Goal: Task Accomplishment & Management: Manage account settings

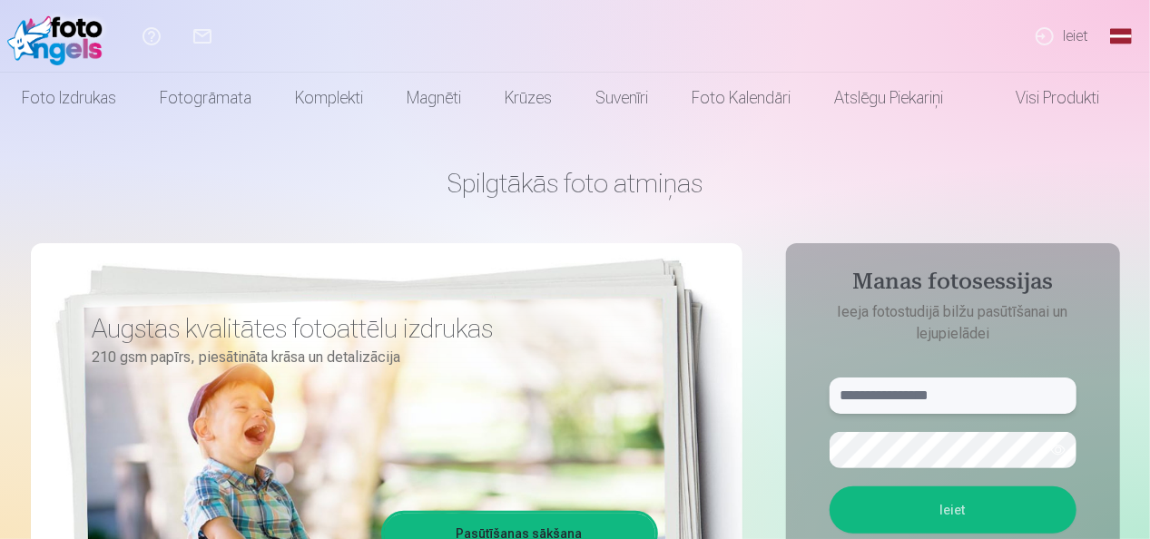
click at [955, 394] on input "text" at bounding box center [952, 395] width 247 height 36
type input "**********"
click at [938, 509] on button "Ieiet" at bounding box center [952, 509] width 247 height 47
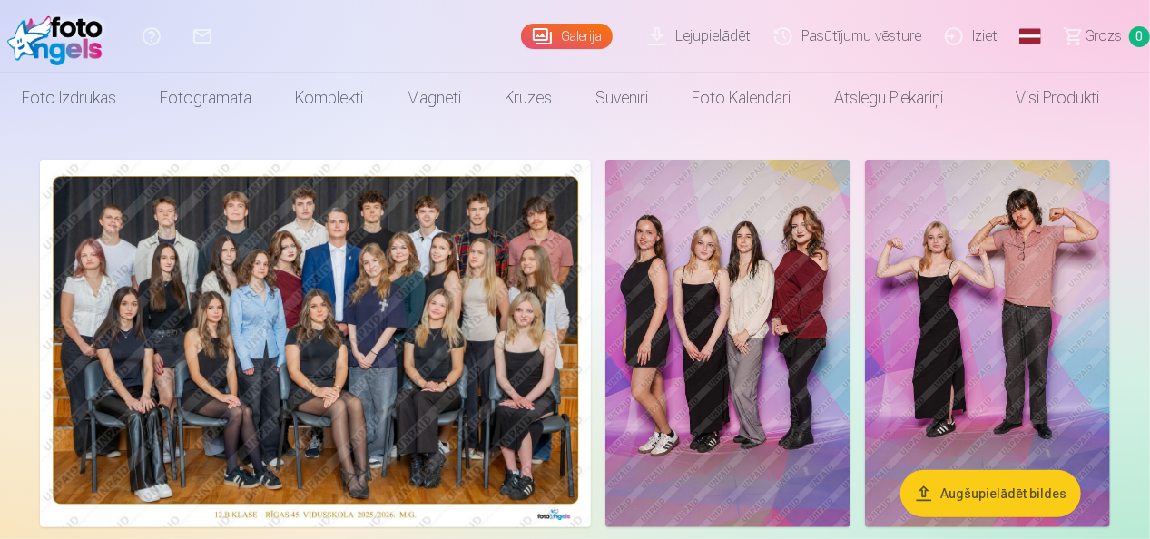
scroll to position [41, 0]
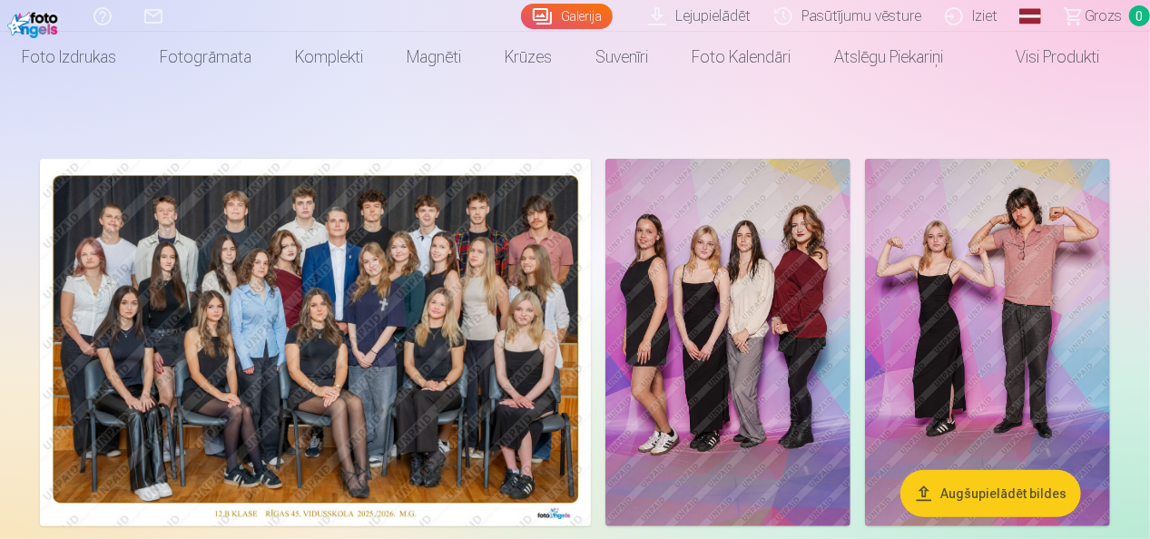
click at [940, 327] on img at bounding box center [987, 342] width 245 height 367
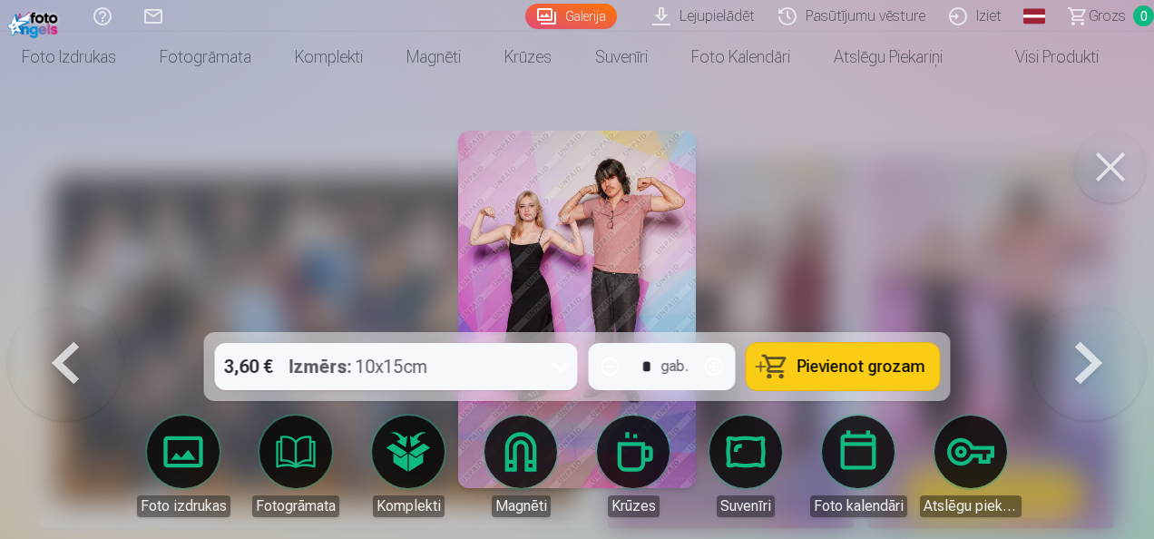
click at [1120, 166] on button at bounding box center [1110, 167] width 73 height 73
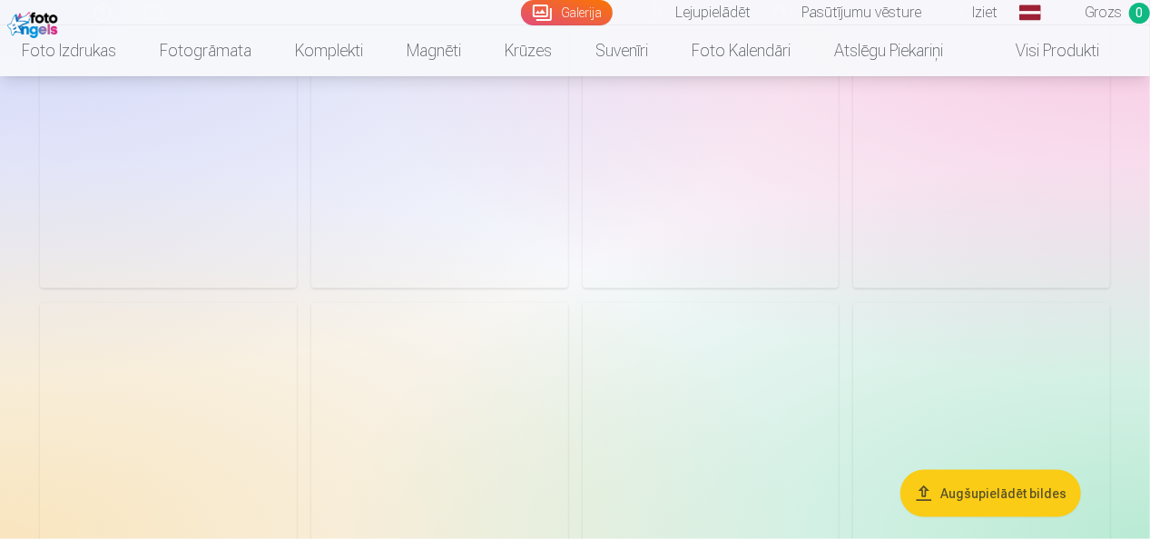
scroll to position [1033, 0]
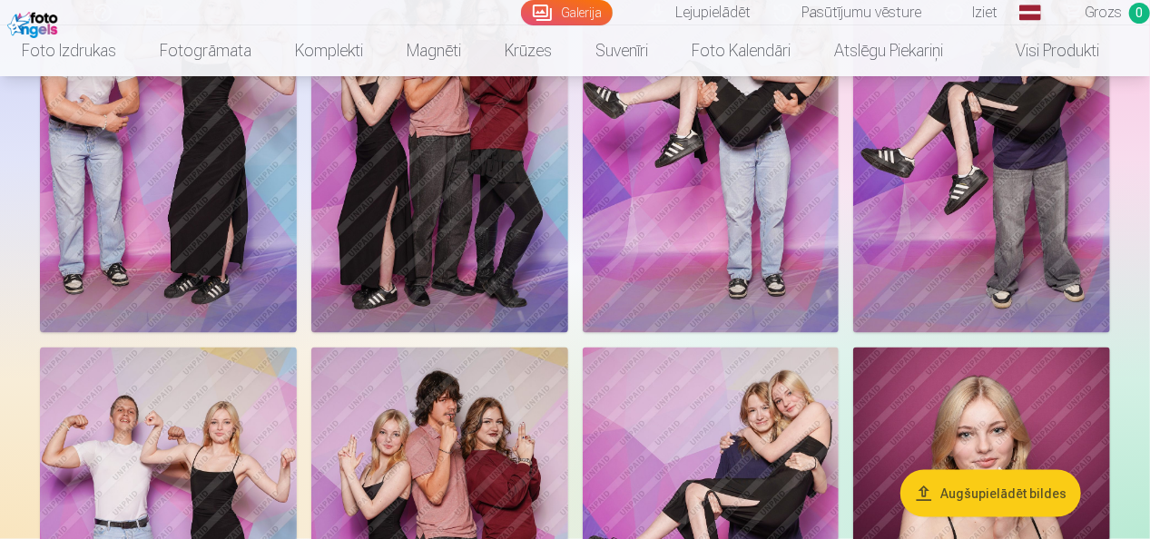
click at [207, 406] on img at bounding box center [168, 540] width 257 height 385
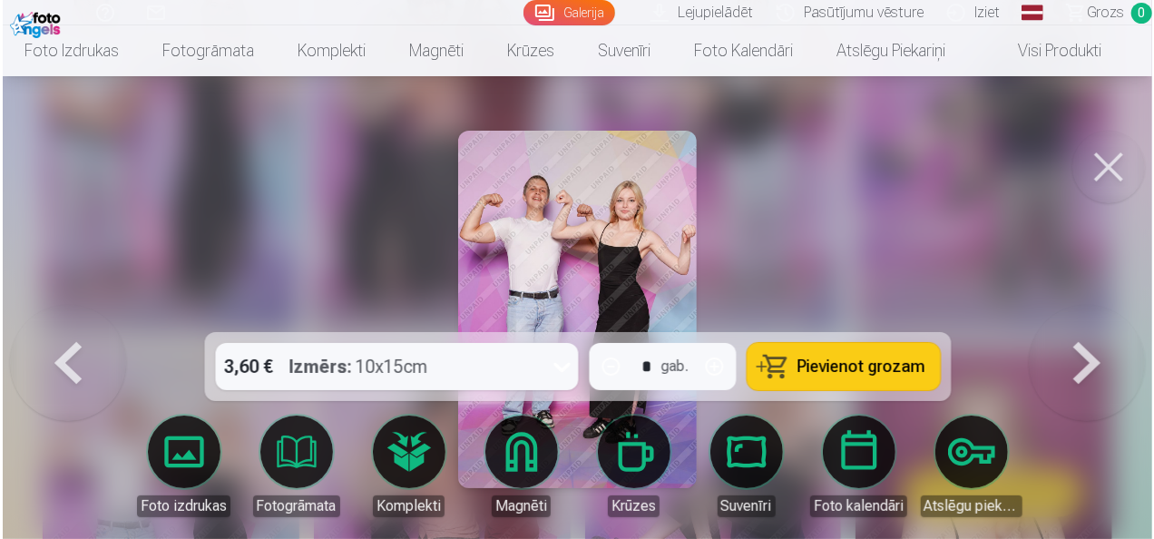
scroll to position [1036, 0]
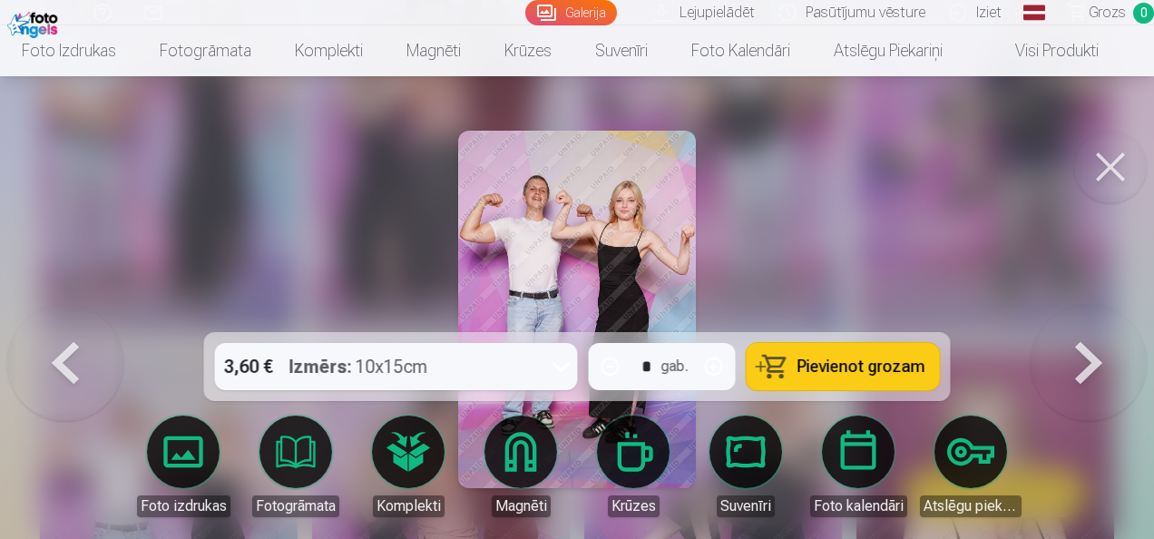
click at [1109, 173] on button at bounding box center [1110, 167] width 73 height 73
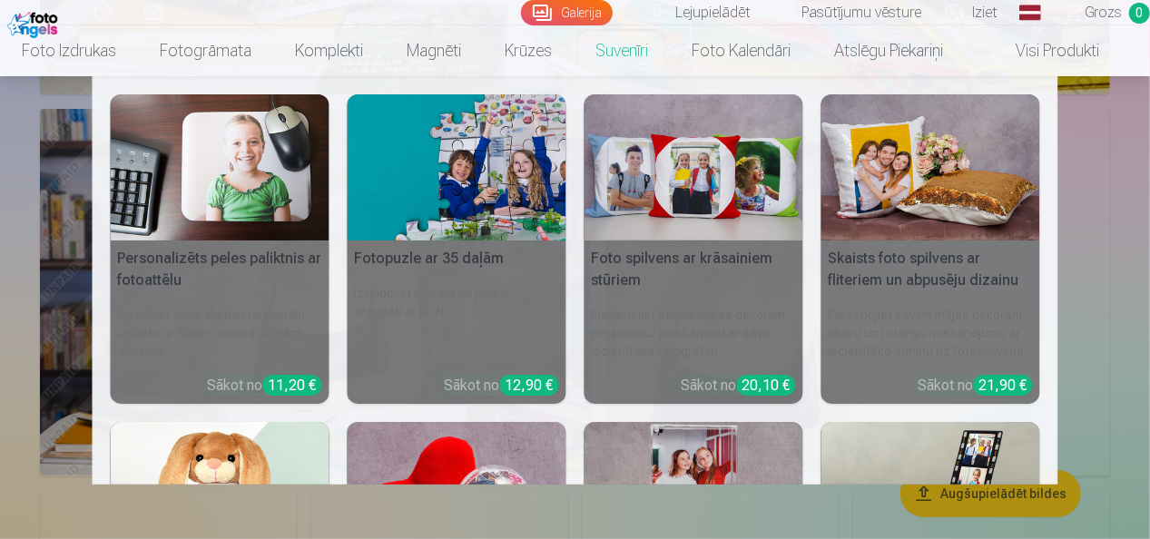
scroll to position [3699, 0]
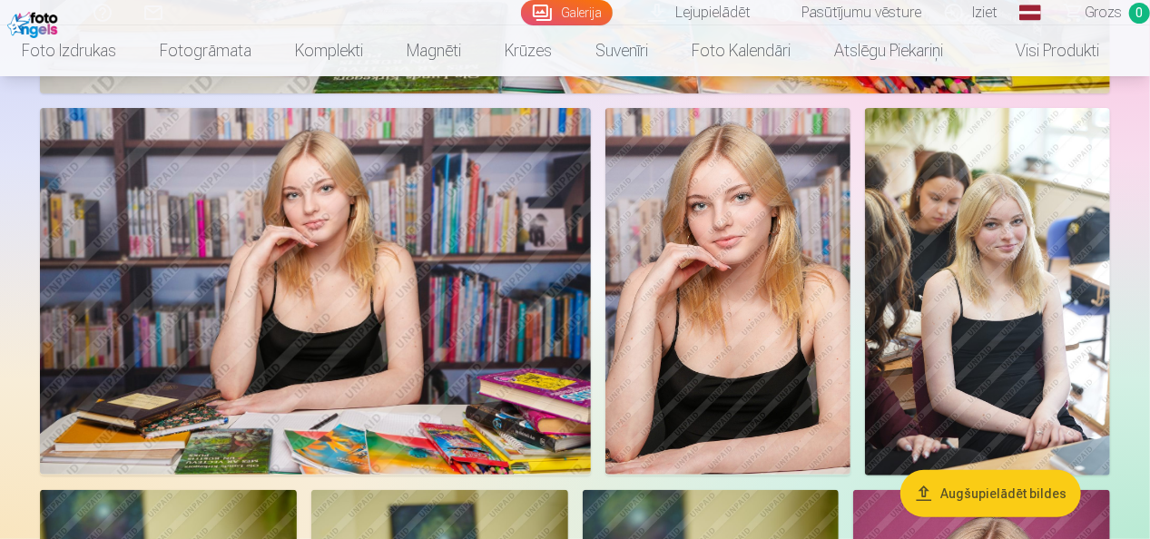
click at [1034, 359] on img at bounding box center [987, 291] width 245 height 367
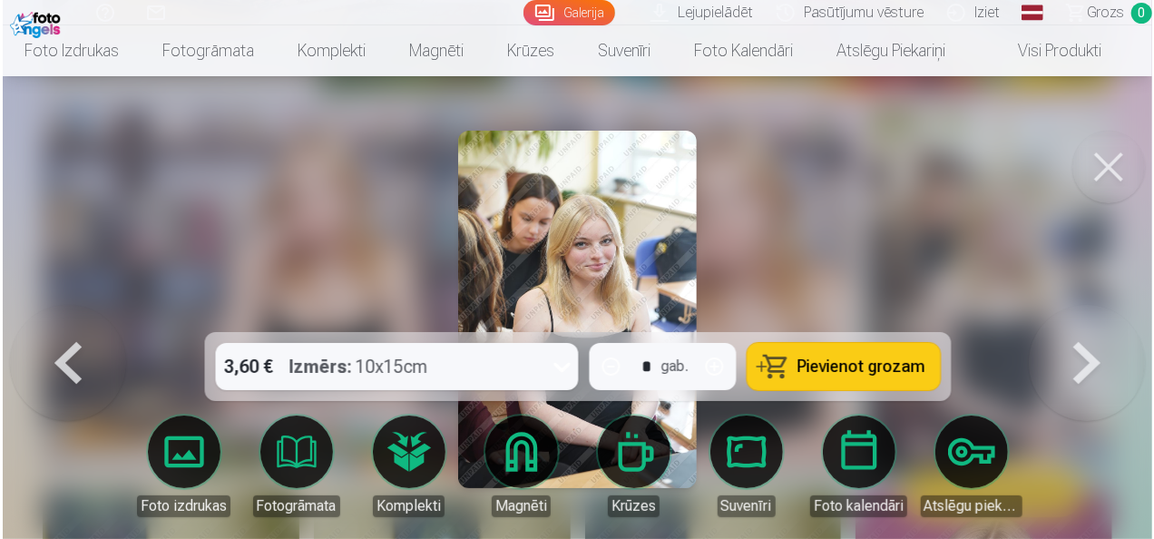
scroll to position [3711, 0]
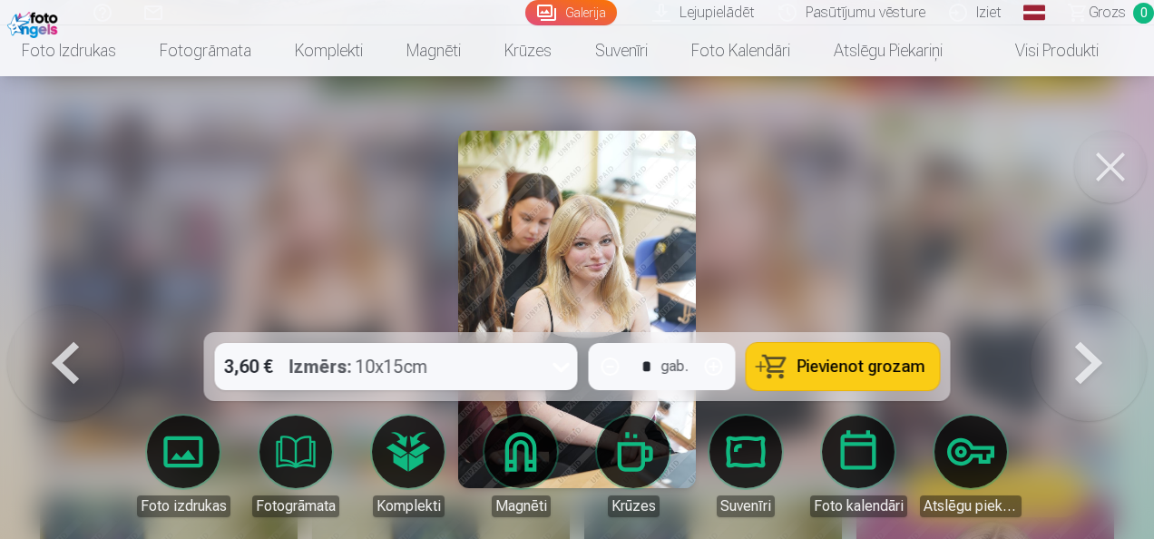
click at [1116, 180] on button at bounding box center [1110, 167] width 73 height 73
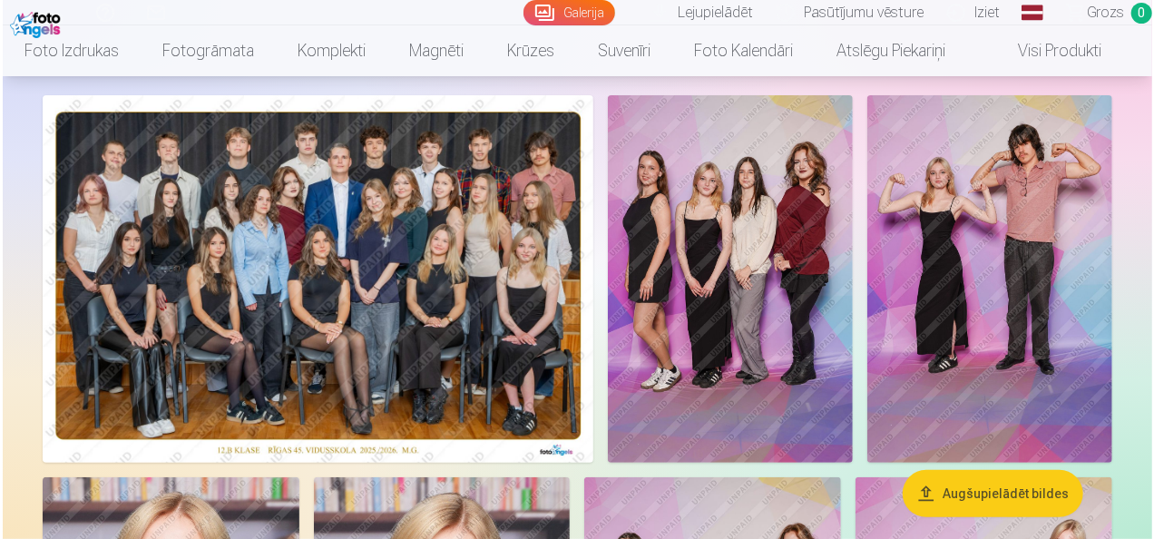
scroll to position [101, 0]
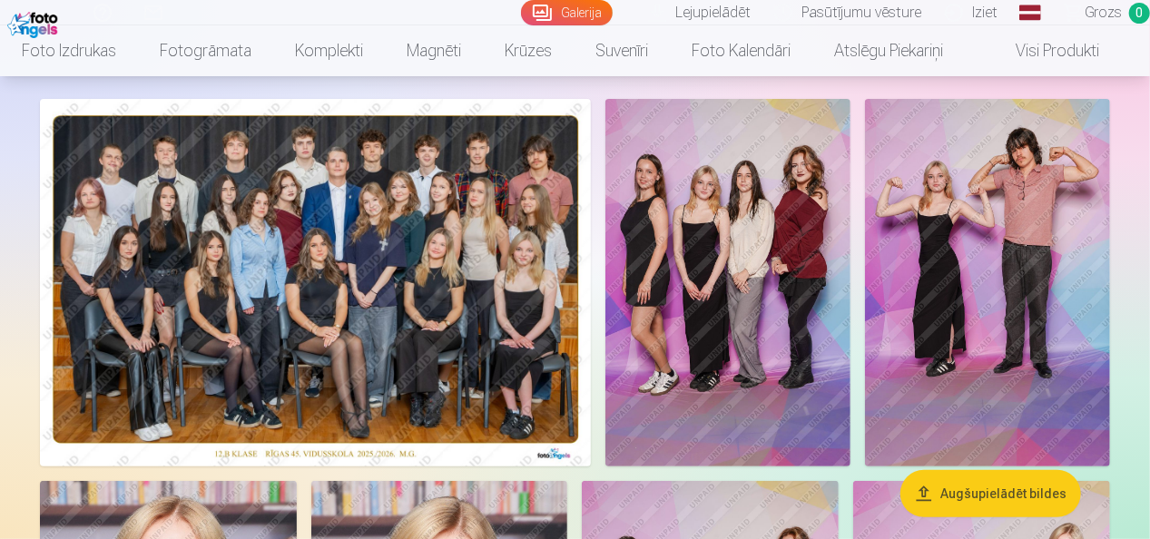
click at [540, 330] on img at bounding box center [315, 282] width 551 height 367
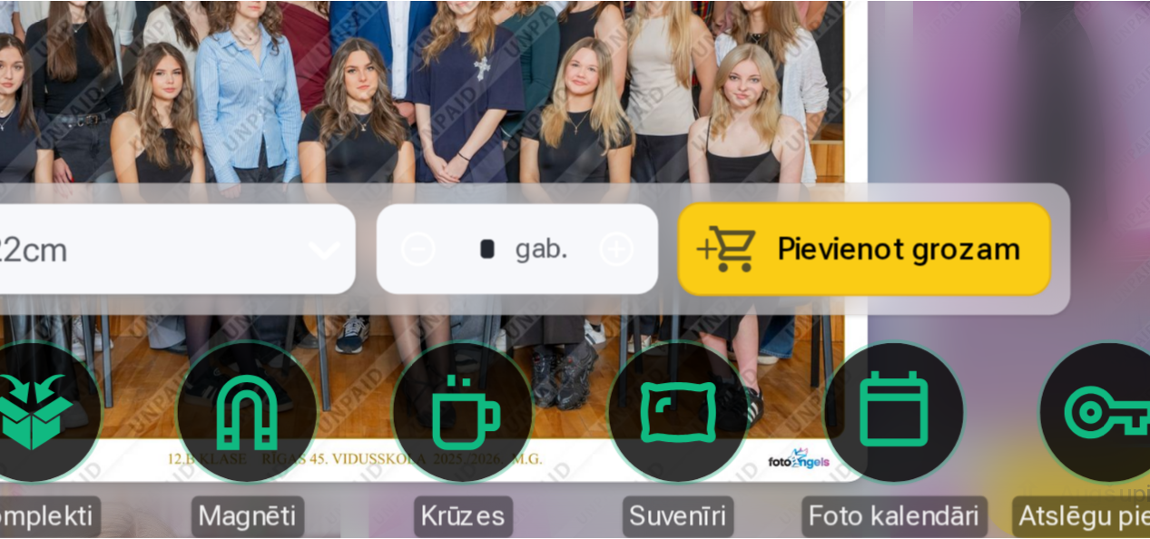
scroll to position [101, 0]
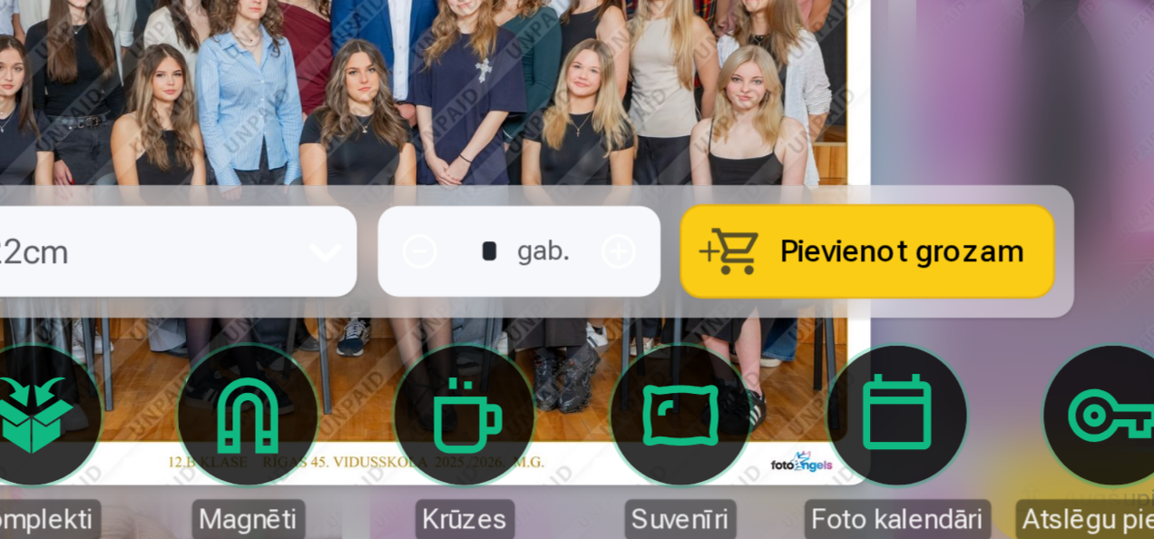
click at [935, 304] on div at bounding box center [577, 269] width 1154 height 539
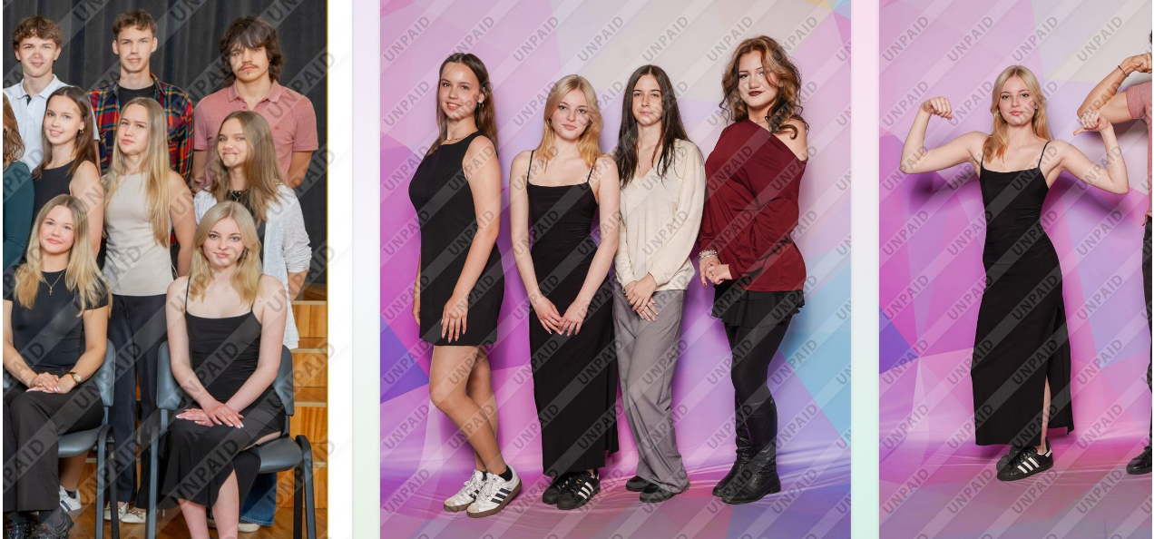
scroll to position [100, 0]
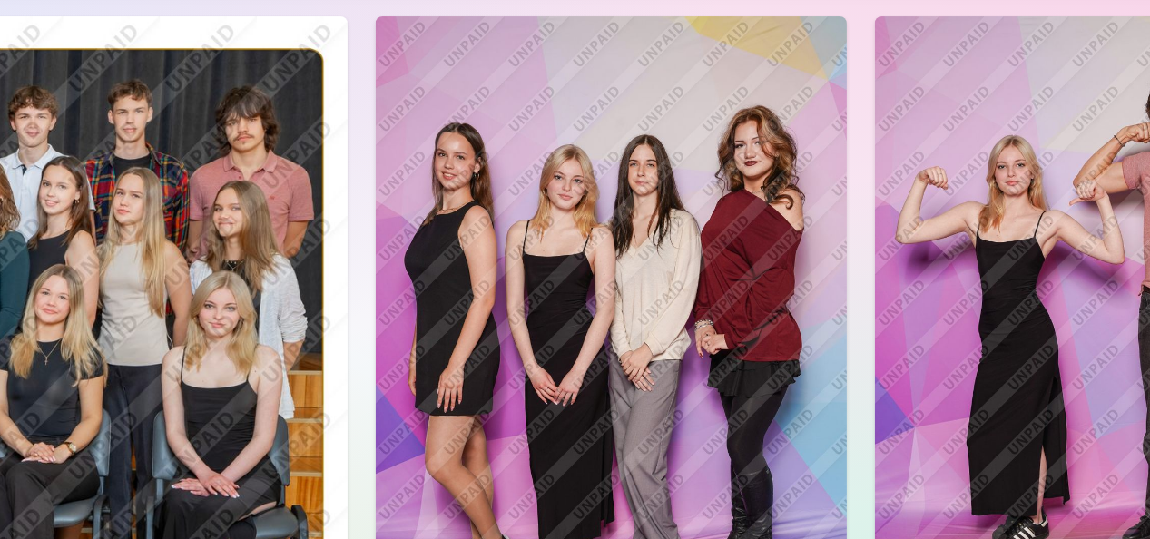
click at [543, 246] on img at bounding box center [315, 283] width 551 height 367
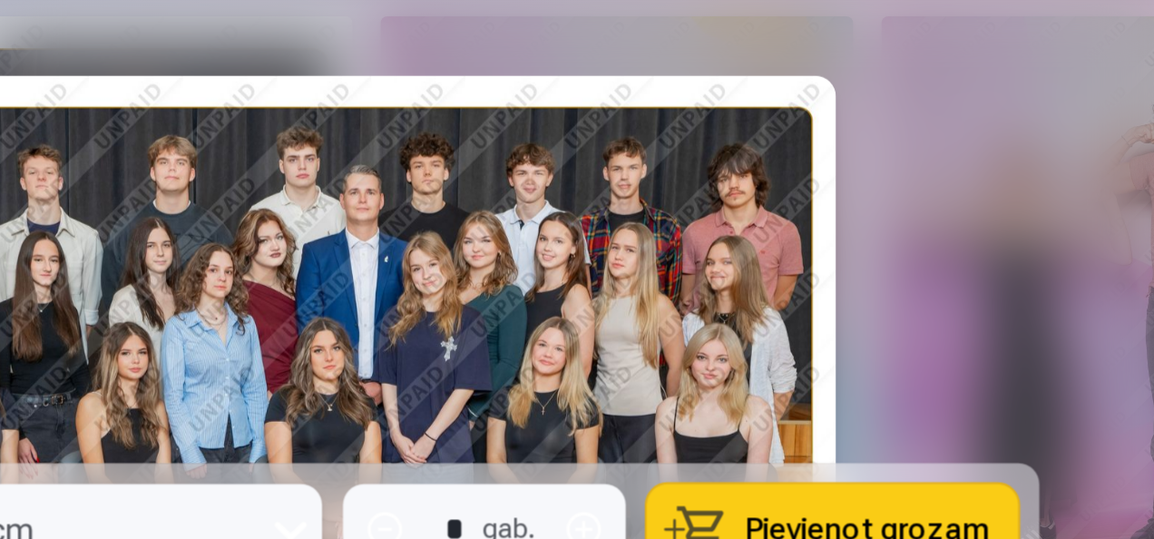
scroll to position [100, 0]
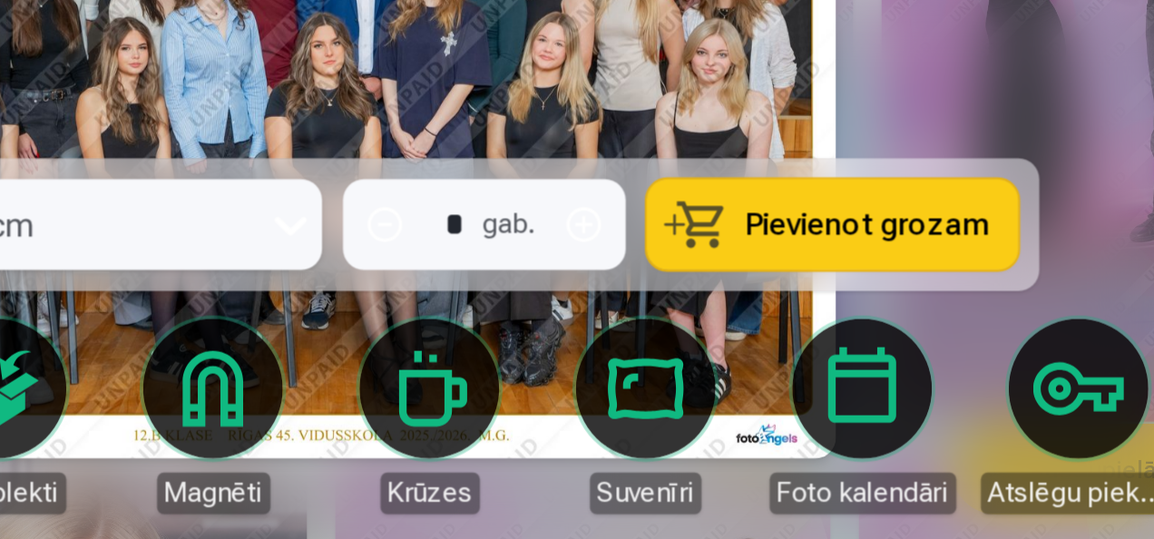
click at [690, 445] on div "Foto izdrukas Fotogrāmata Komplekti Magnēti Krūzes Suvenīri Foto kalendāri Atsl…" at bounding box center [577, 466] width 904 height 109
